Goal: Find specific page/section: Find specific page/section

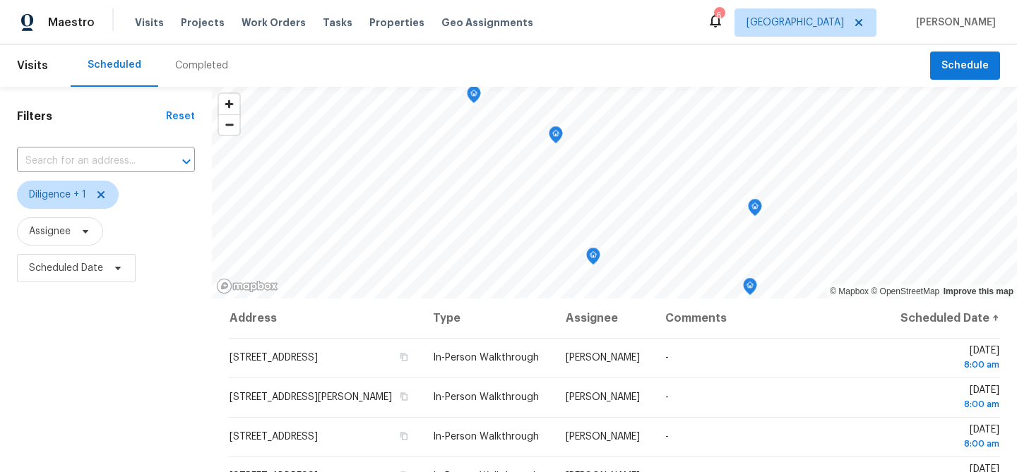
click at [202, 73] on div "Completed" at bounding box center [201, 65] width 87 height 42
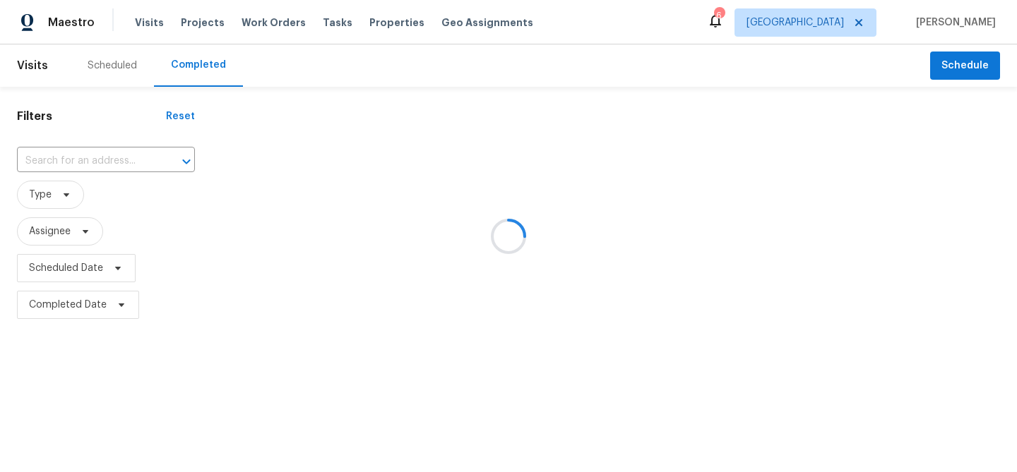
click at [146, 23] on div at bounding box center [508, 236] width 1017 height 472
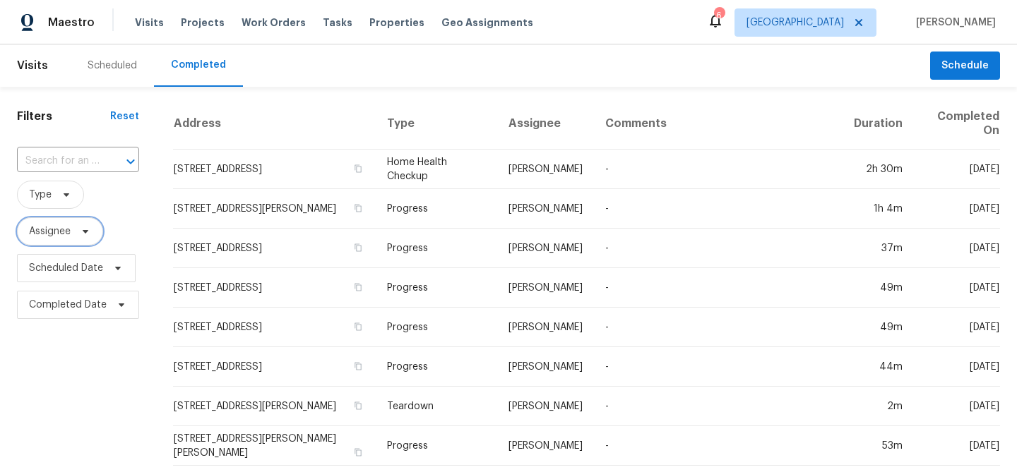
click at [55, 232] on span "Assignee" at bounding box center [50, 232] width 42 height 14
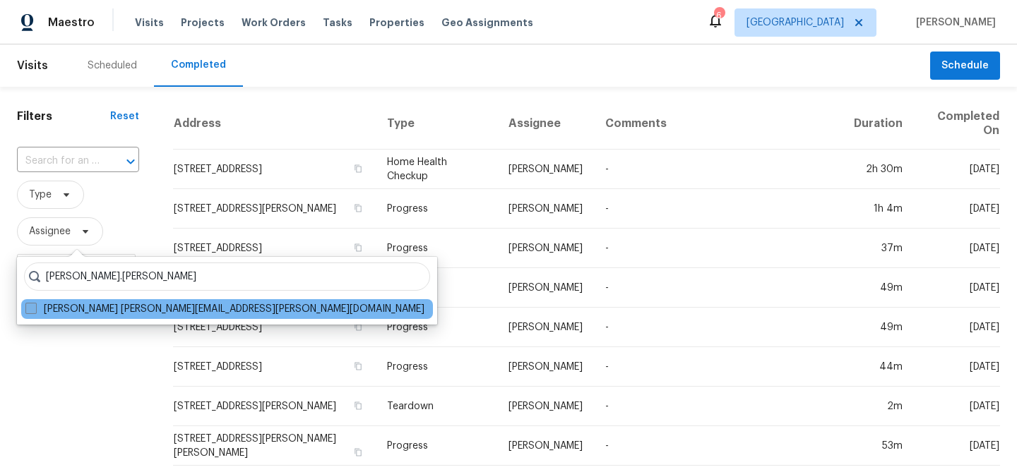
type input "[PERSON_NAME].[PERSON_NAME]"
click at [32, 312] on span at bounding box center [30, 308] width 11 height 11
click at [32, 311] on input "[PERSON_NAME] [PERSON_NAME][EMAIL_ADDRESS][PERSON_NAME][DOMAIN_NAME]" at bounding box center [29, 306] width 9 height 9
checkbox input "true"
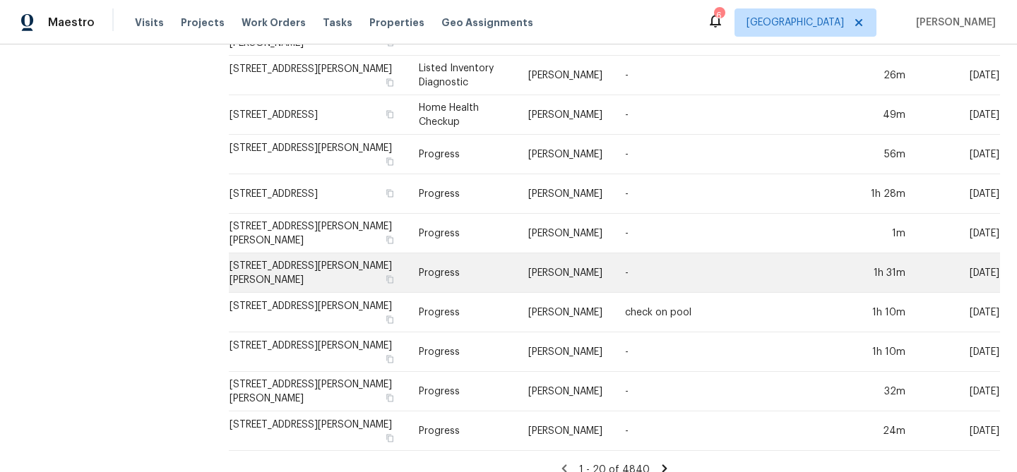
scroll to position [506, 0]
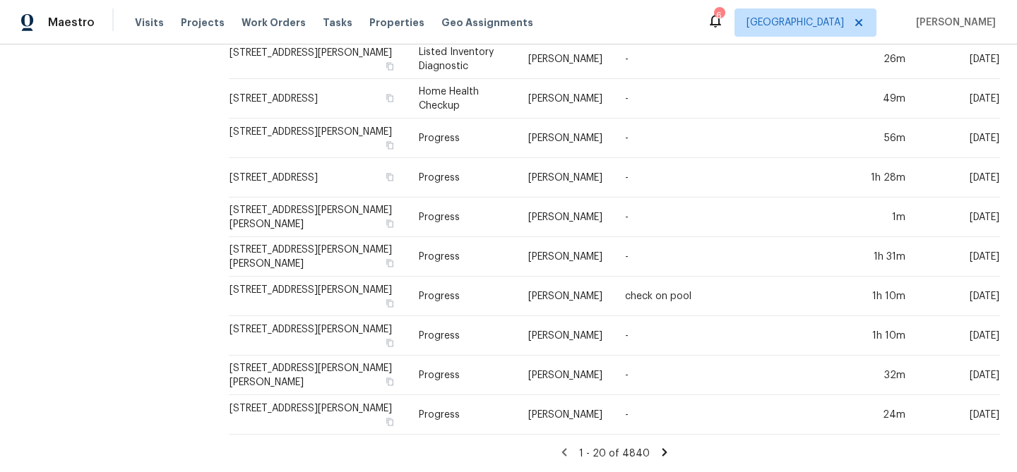
click at [662, 456] on icon at bounding box center [664, 452] width 13 height 13
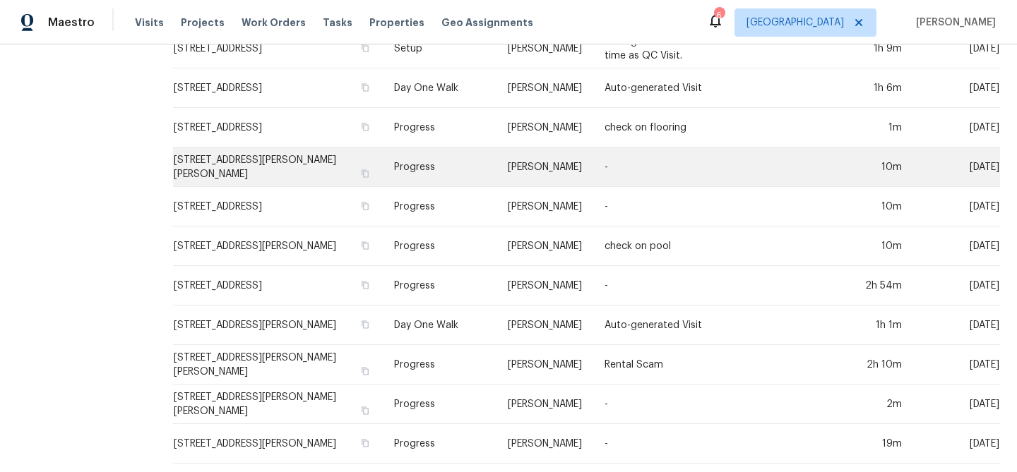
scroll to position [553, 0]
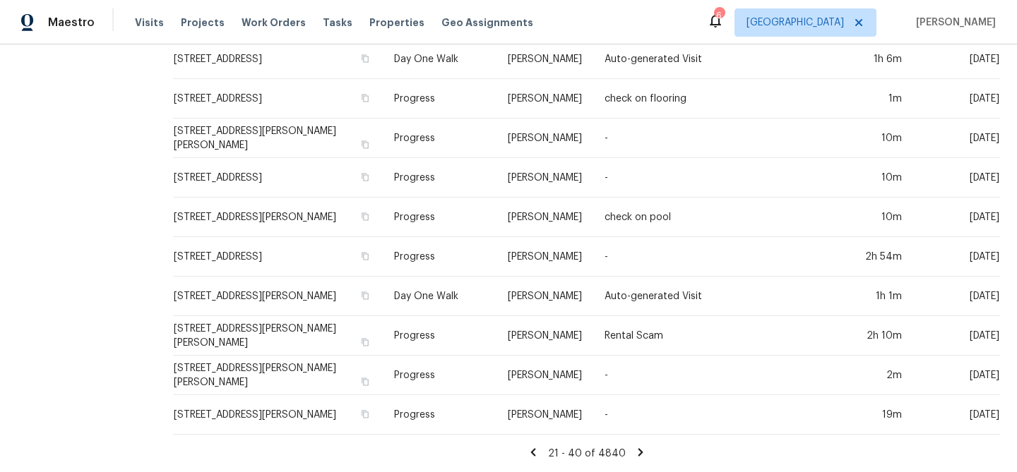
click at [634, 451] on icon at bounding box center [640, 452] width 13 height 13
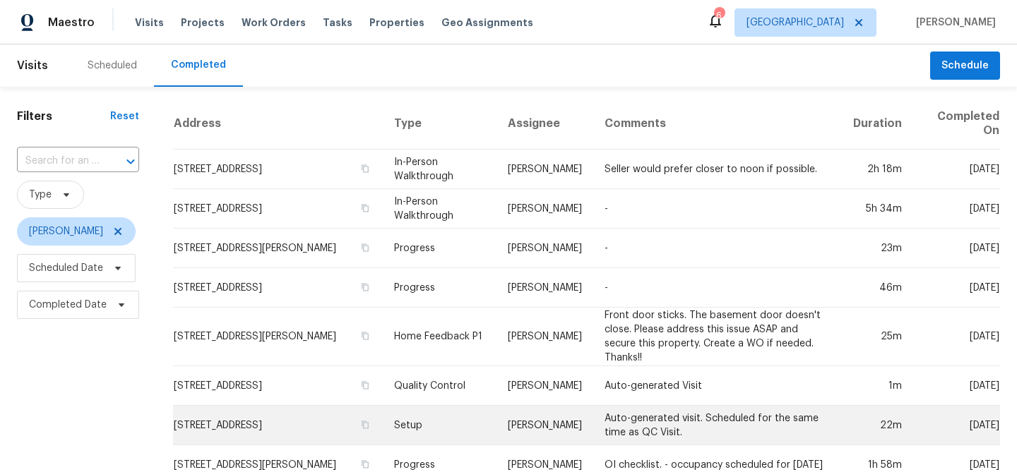
scroll to position [511, 0]
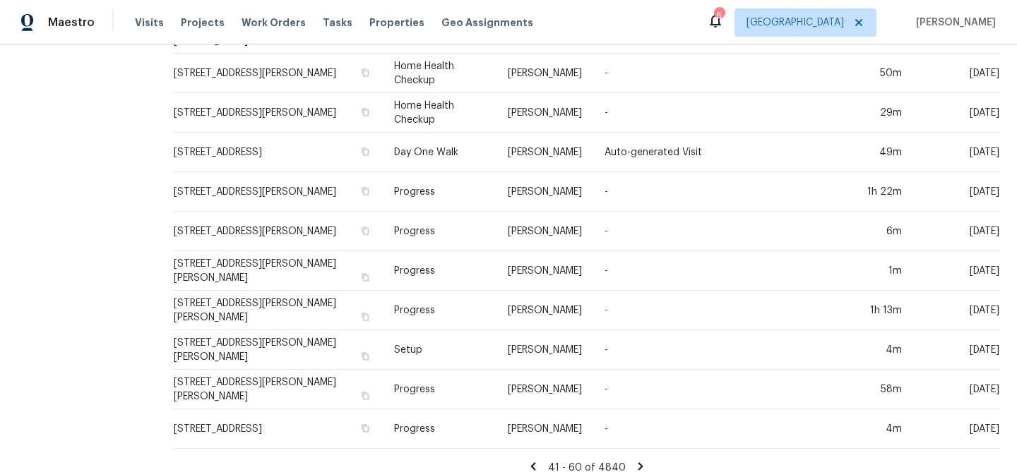
click at [634, 460] on icon at bounding box center [640, 466] width 13 height 13
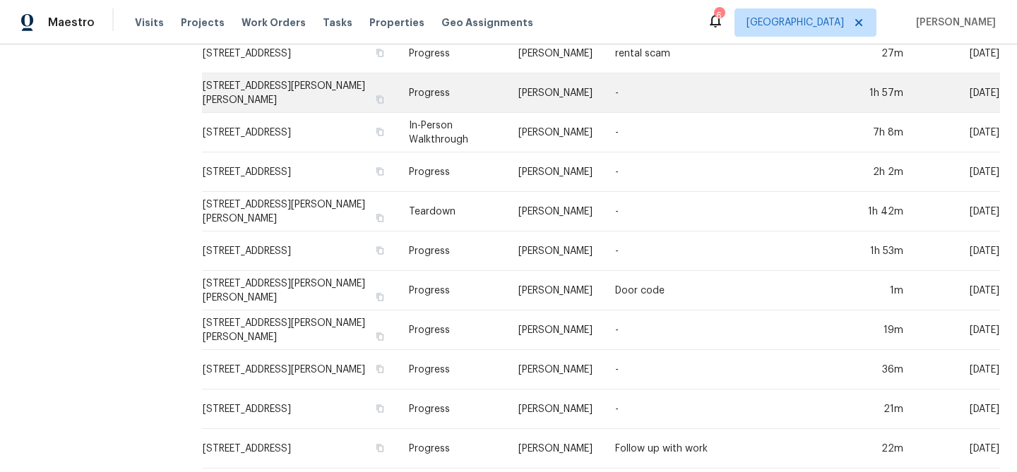
scroll to position [506, 0]
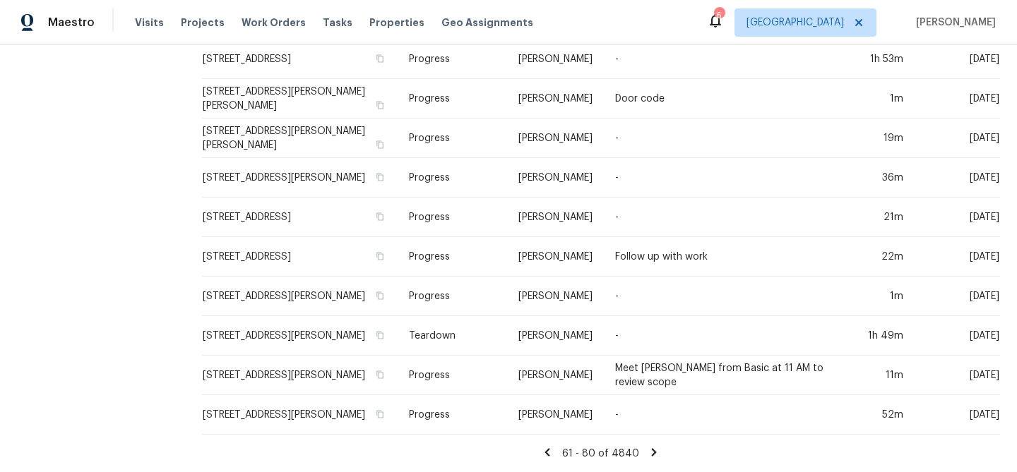
click at [657, 451] on icon at bounding box center [654, 452] width 5 height 8
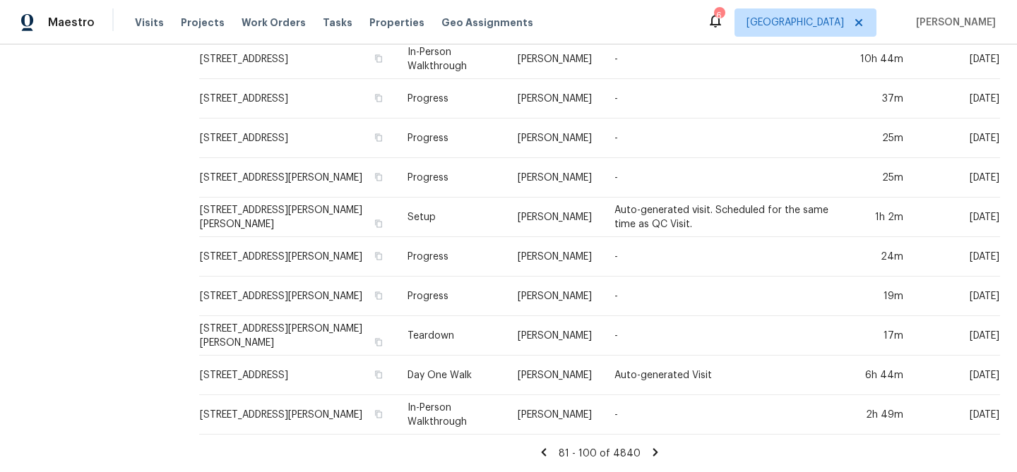
click at [654, 449] on icon at bounding box center [655, 452] width 5 height 8
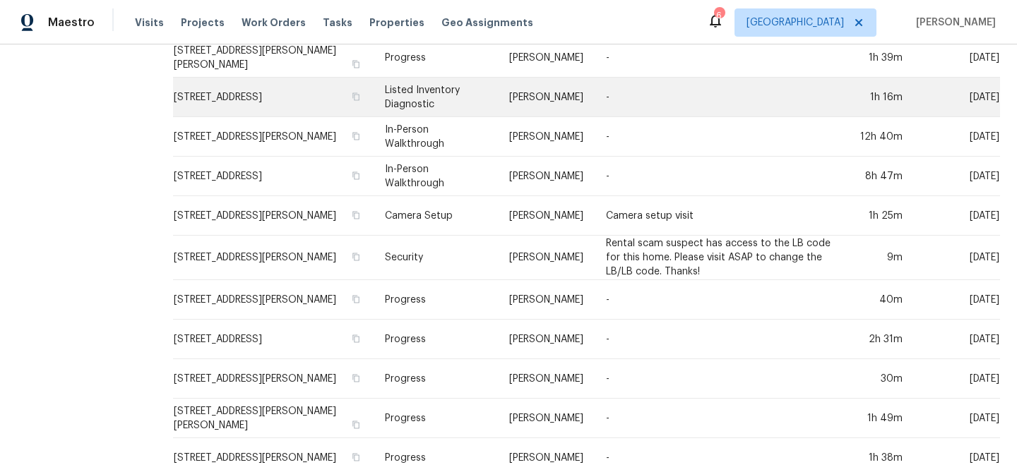
scroll to position [511, 0]
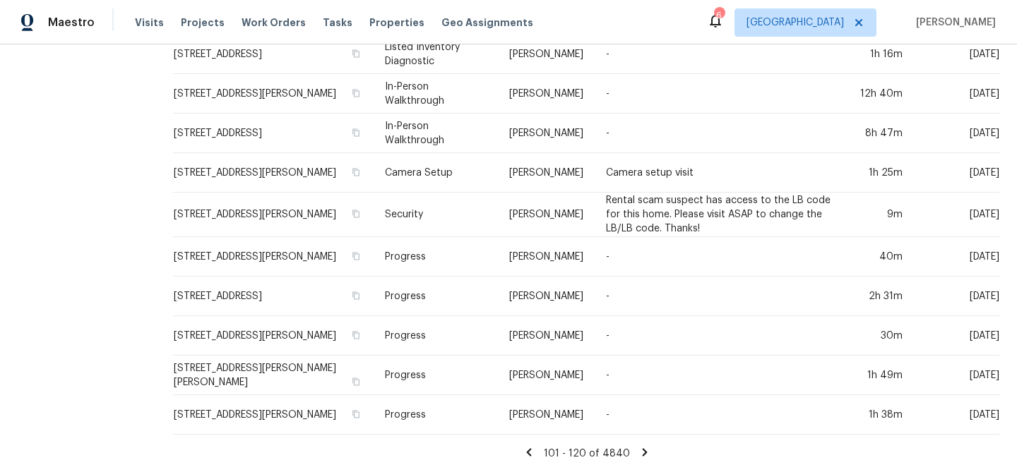
click at [642, 452] on icon at bounding box center [644, 452] width 13 height 13
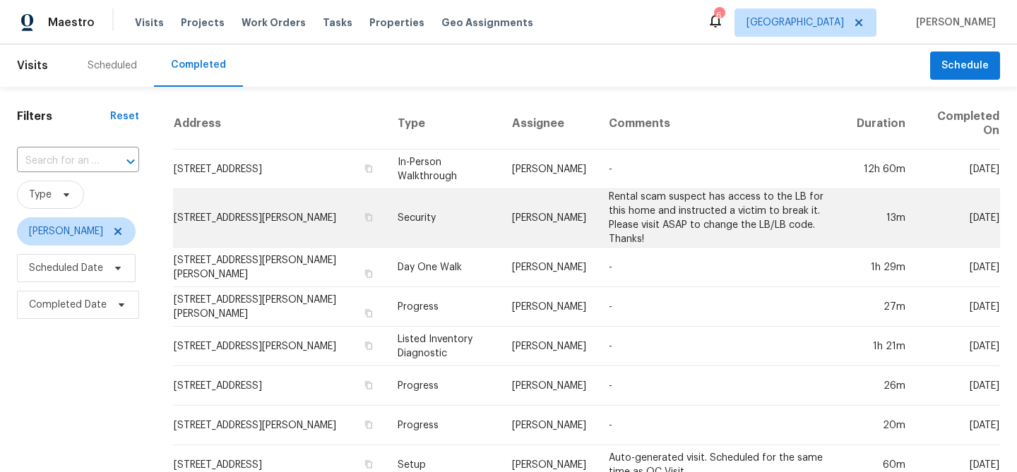
scroll to position [525, 0]
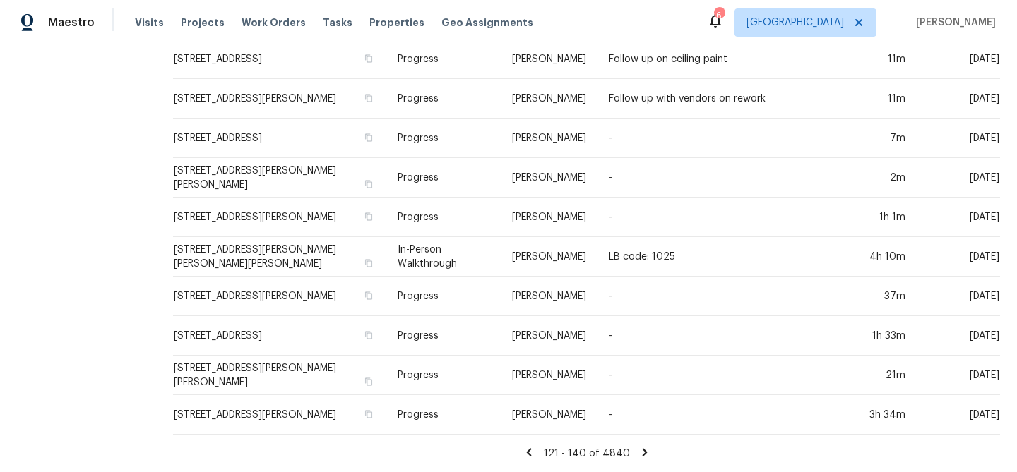
click at [531, 450] on icon at bounding box center [528, 452] width 5 height 8
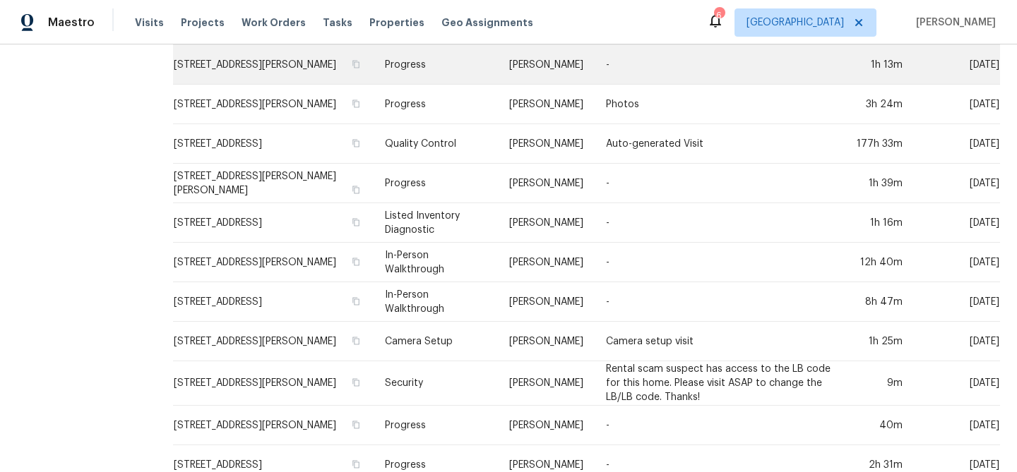
scroll to position [511, 0]
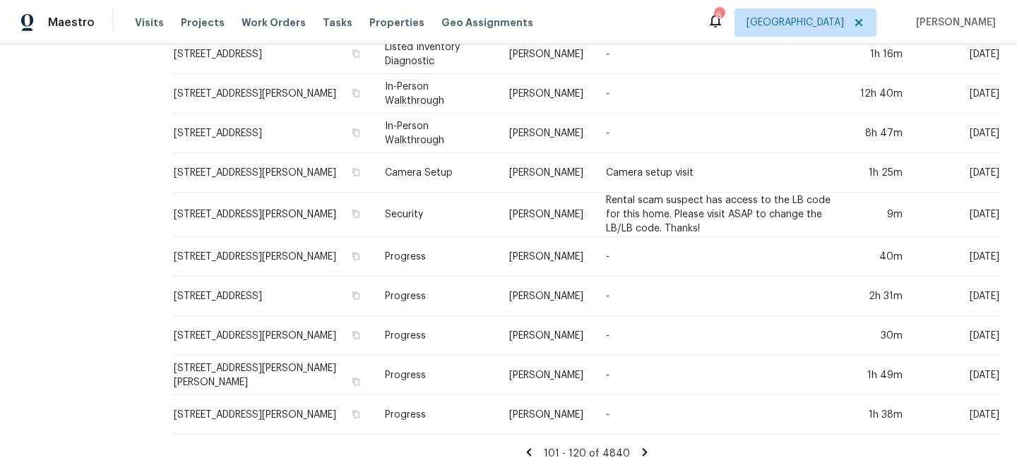
click at [533, 449] on icon at bounding box center [529, 452] width 13 height 13
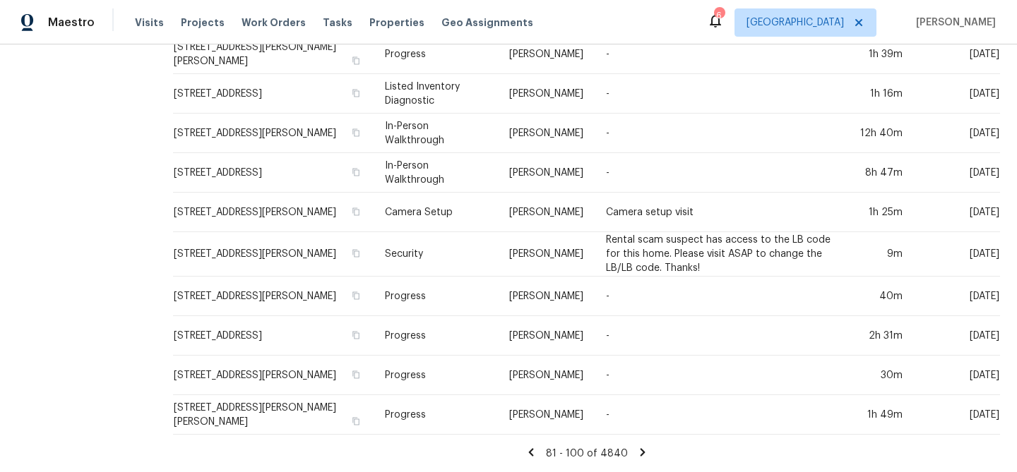
click at [533, 454] on icon at bounding box center [531, 452] width 13 height 13
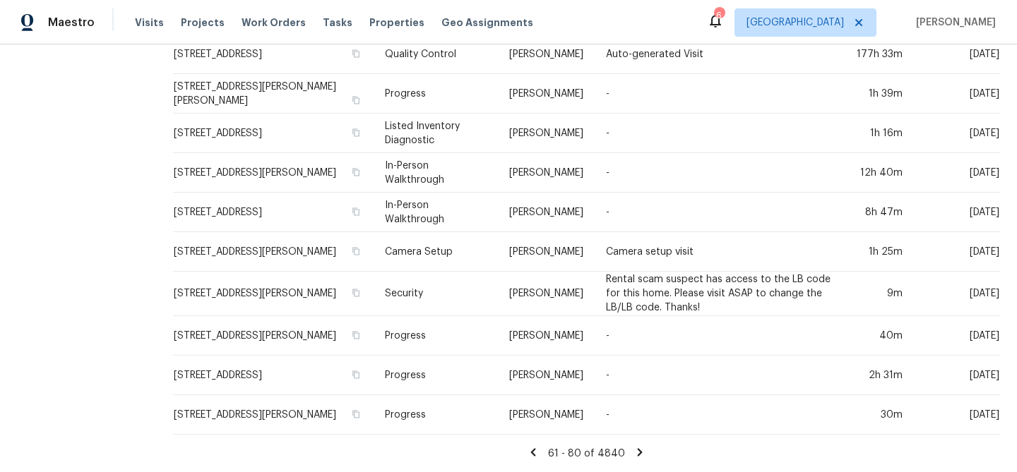
click at [536, 456] on icon at bounding box center [533, 452] width 5 height 8
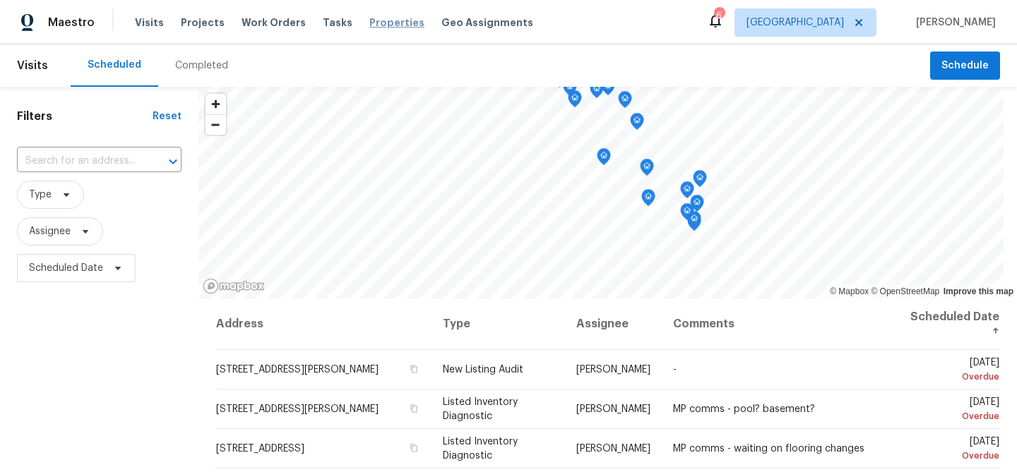
click at [370, 26] on span "Properties" at bounding box center [396, 23] width 55 height 14
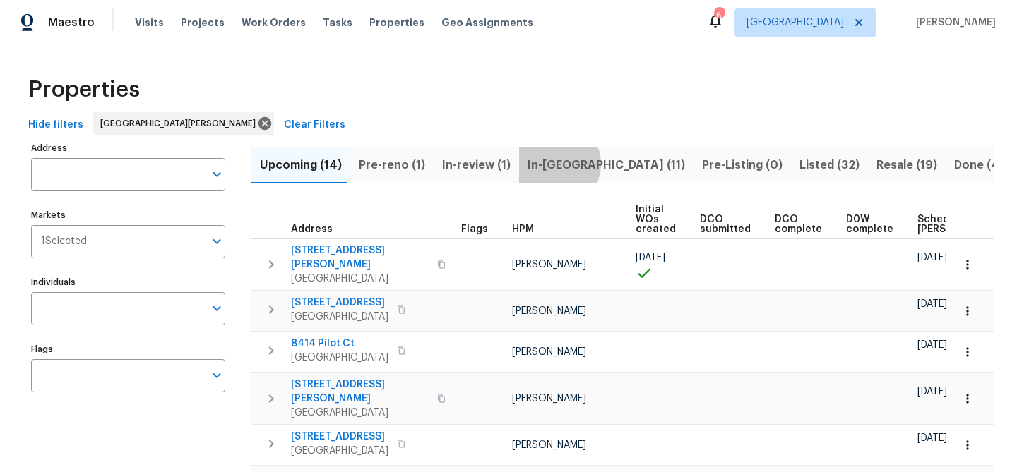
click at [547, 164] on span "In-reno (11)" at bounding box center [606, 165] width 157 height 20
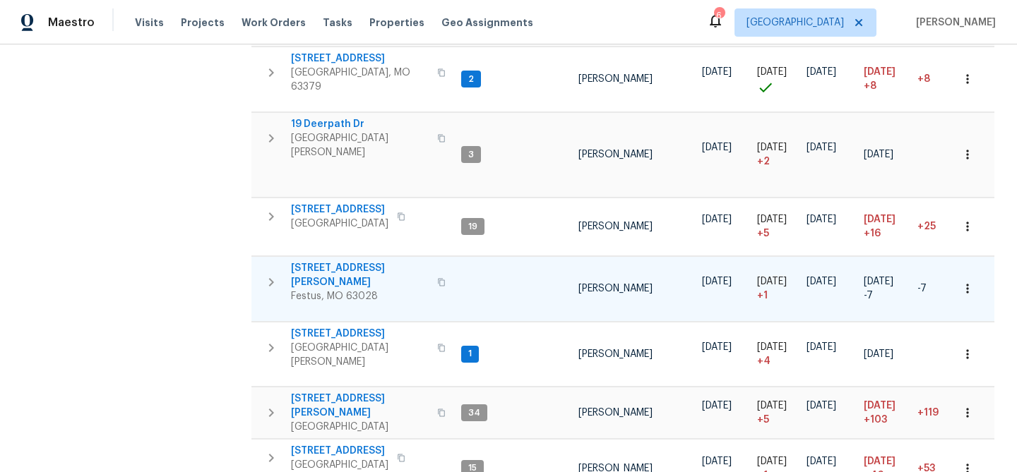
scroll to position [431, 0]
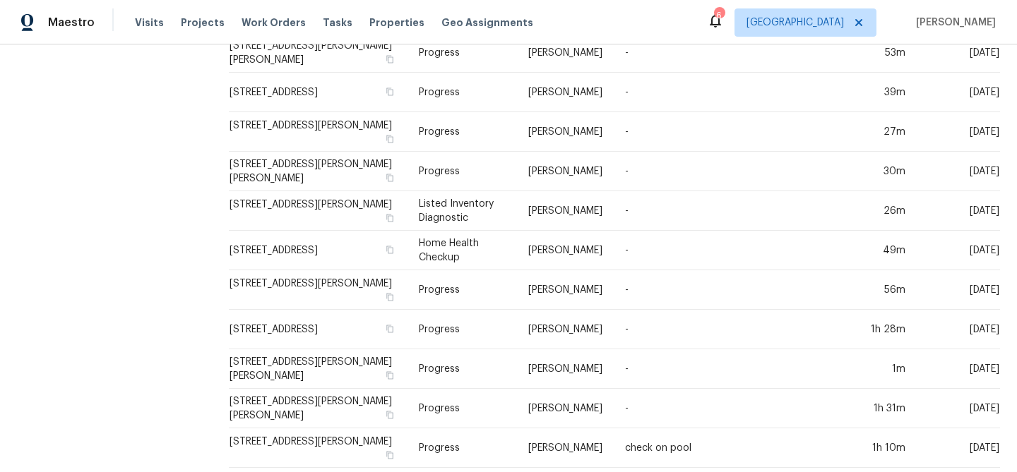
scroll to position [506, 0]
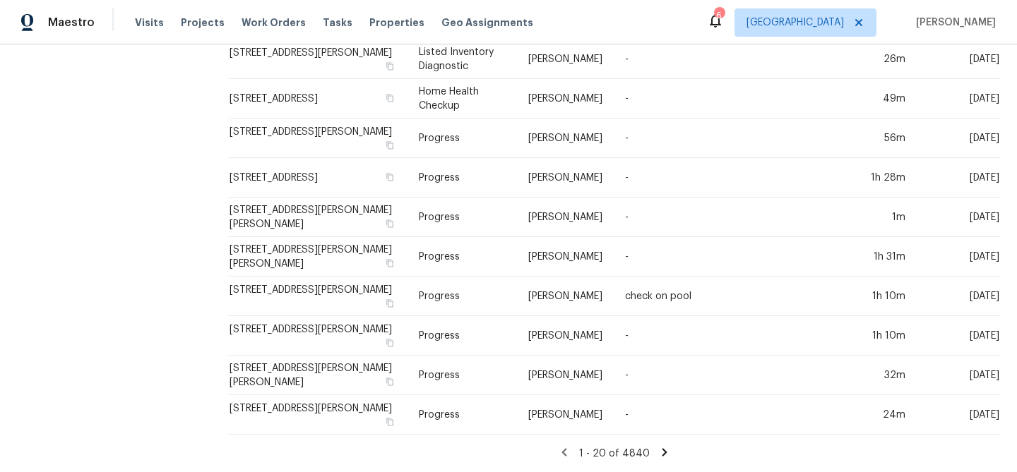
click at [663, 448] on icon at bounding box center [664, 452] width 13 height 13
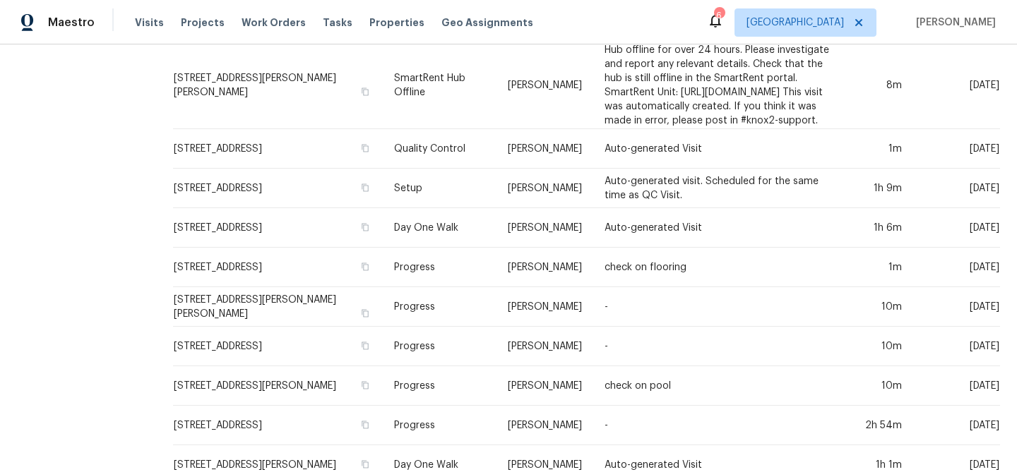
scroll to position [553, 0]
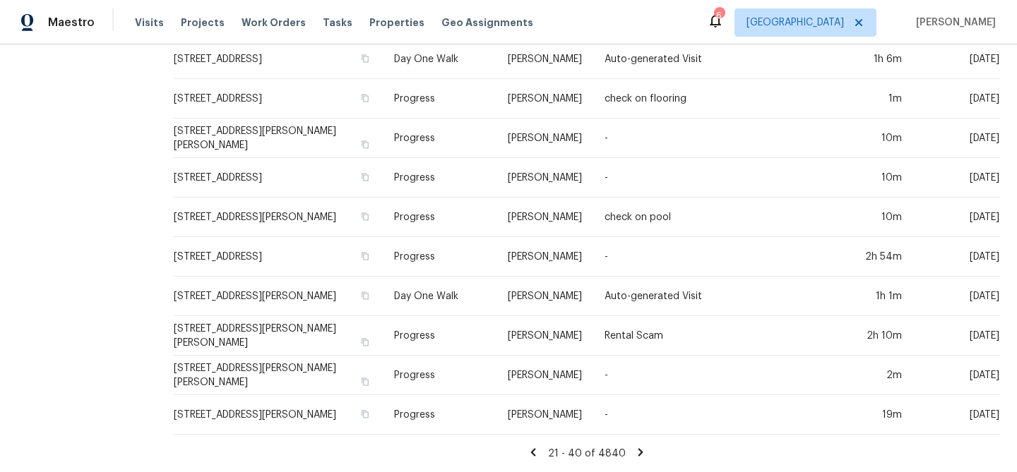
click at [634, 453] on icon at bounding box center [640, 452] width 13 height 13
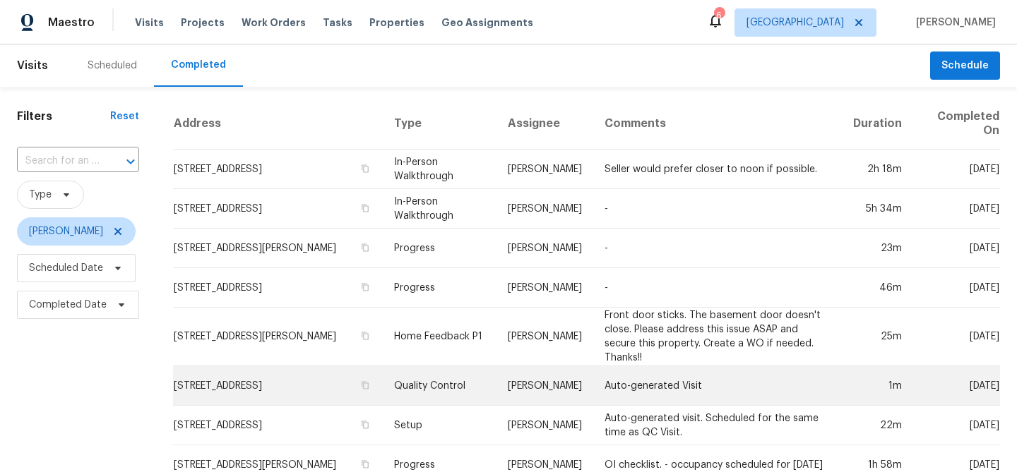
scroll to position [511, 0]
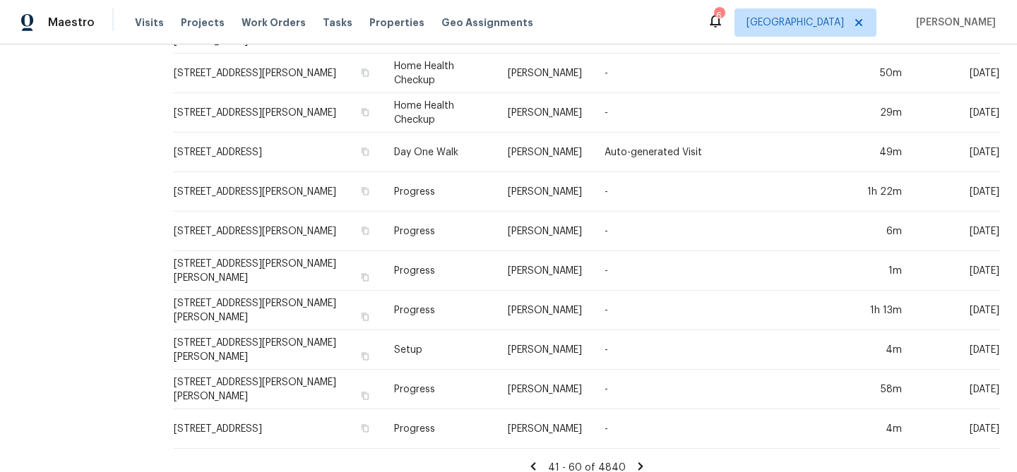
click at [638, 463] on icon at bounding box center [640, 467] width 5 height 8
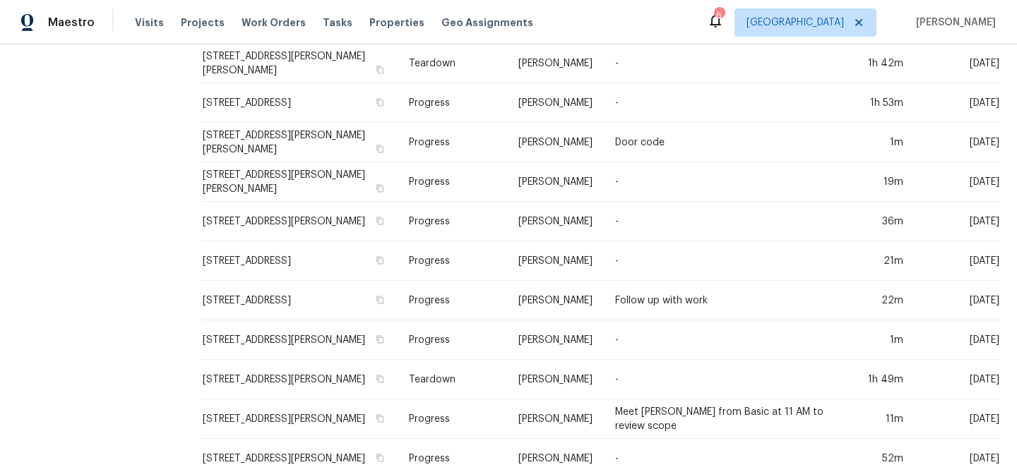
scroll to position [456, 0]
